Goal: Check status: Check status

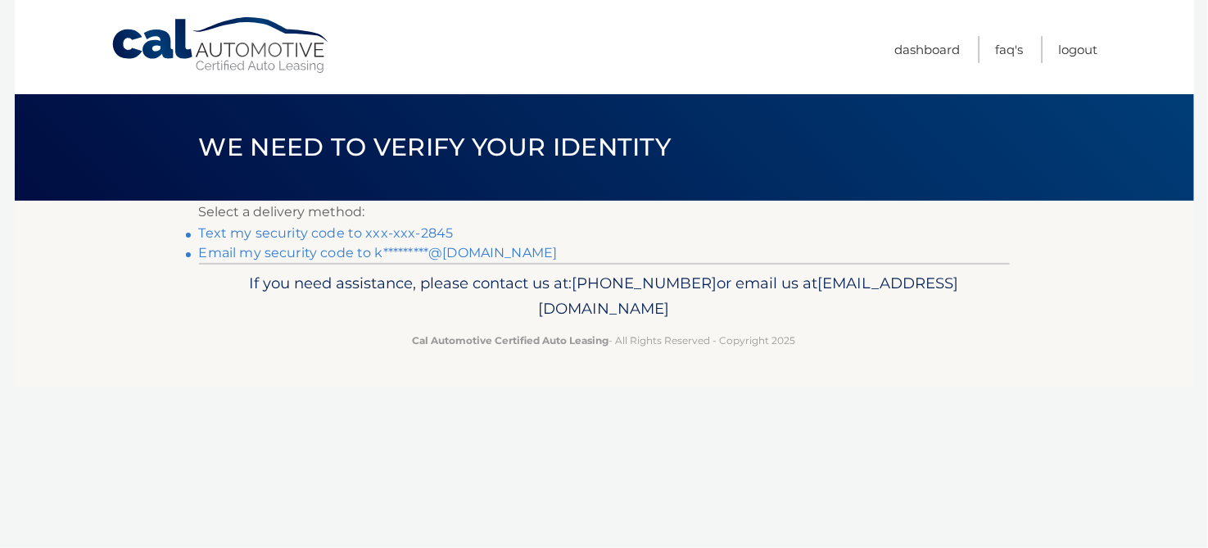
click at [369, 235] on link "Text my security code to xxx-xxx-2845" at bounding box center [326, 233] width 255 height 16
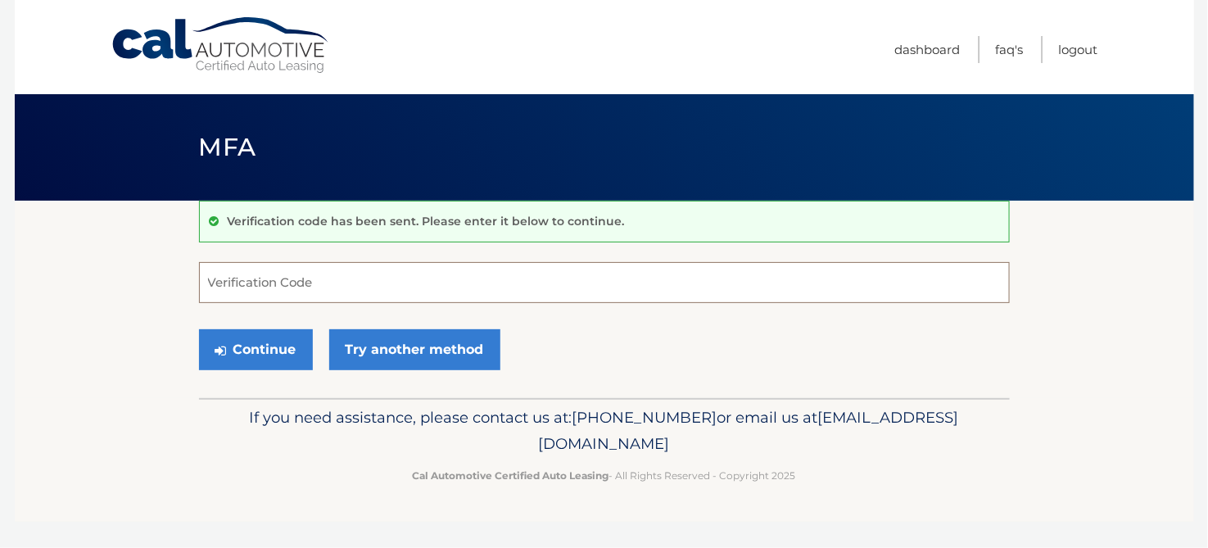
click at [273, 287] on input "Verification Code" at bounding box center [604, 282] width 811 height 41
type input "452717"
click at [251, 343] on button "Continue" at bounding box center [256, 349] width 114 height 41
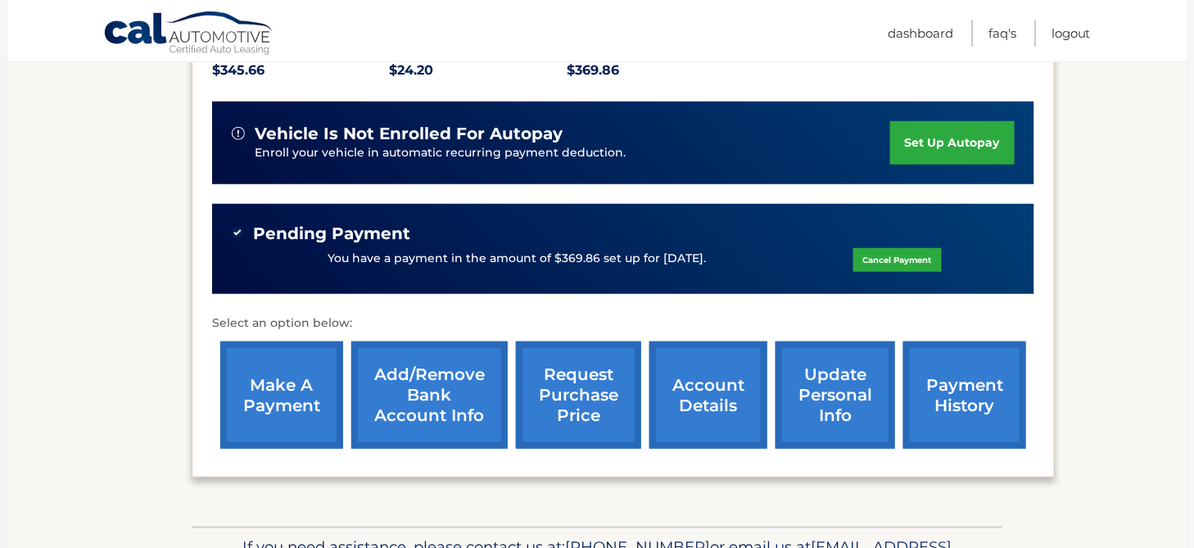
scroll to position [472, 0]
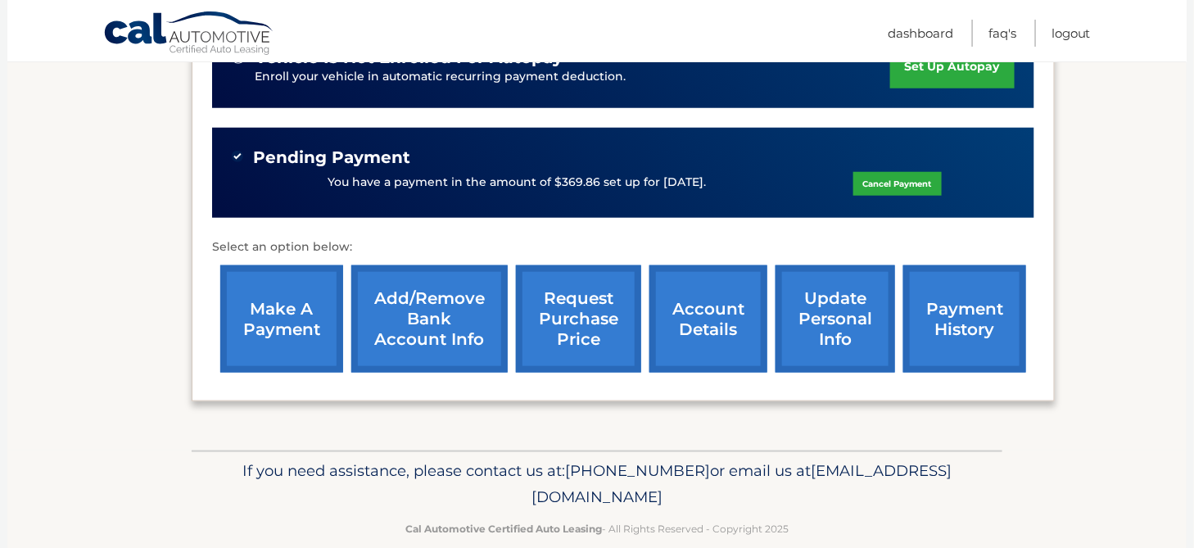
click at [951, 296] on link "payment history" at bounding box center [964, 318] width 123 height 107
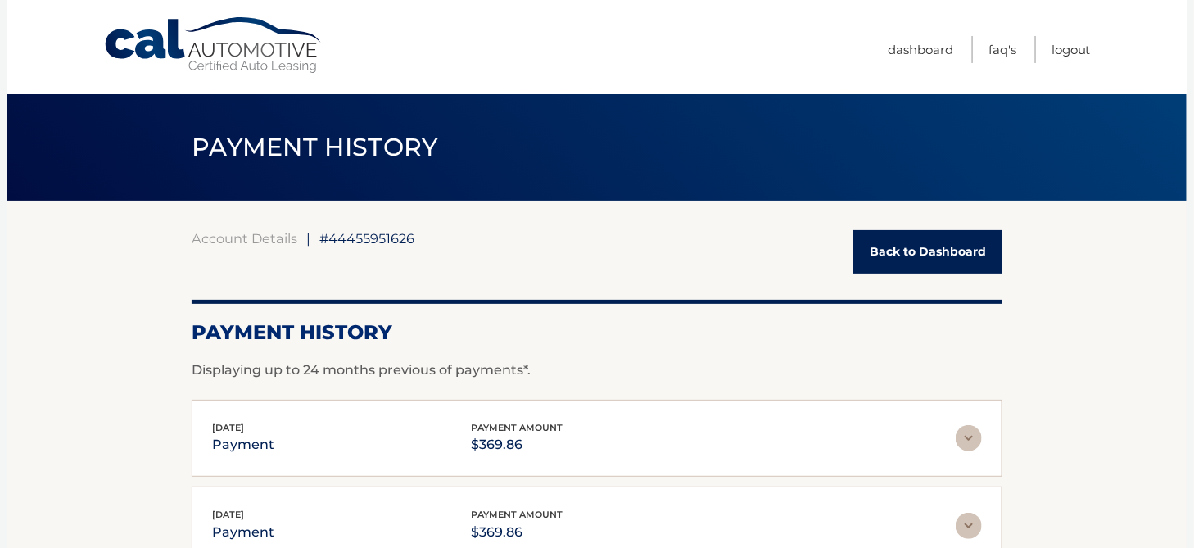
click at [937, 251] on link "Back to Dashboard" at bounding box center [927, 251] width 149 height 43
click at [894, 252] on link "Back to Dashboard" at bounding box center [927, 251] width 149 height 43
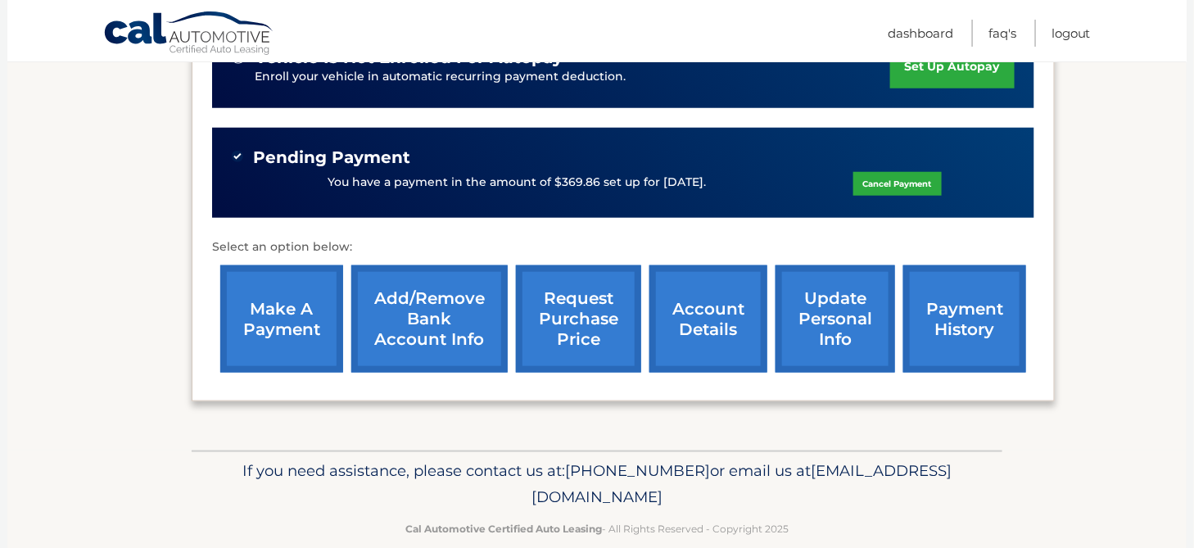
scroll to position [389, 0]
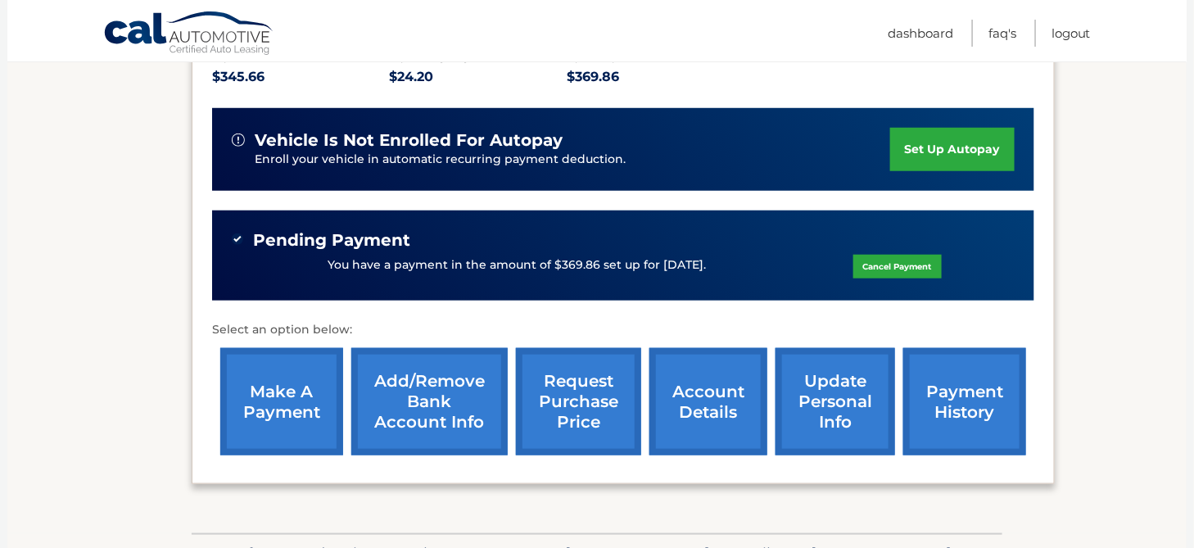
click at [232, 233] on img at bounding box center [237, 238] width 11 height 11
click at [346, 250] on div "You have a payment in the amount of $369.86 set up for [DATE]. Cancel Payment" at bounding box center [623, 265] width 783 height 31
click at [431, 255] on div "You have a payment in the amount of $369.86 set up for [DATE]. Cancel Payment" at bounding box center [623, 265] width 783 height 31
click at [431, 255] on div "You have a payment in the amount of $369.86 set up for 10/15/2025. Cancel Payme…" at bounding box center [623, 265] width 783 height 31
